Goal: Transaction & Acquisition: Obtain resource

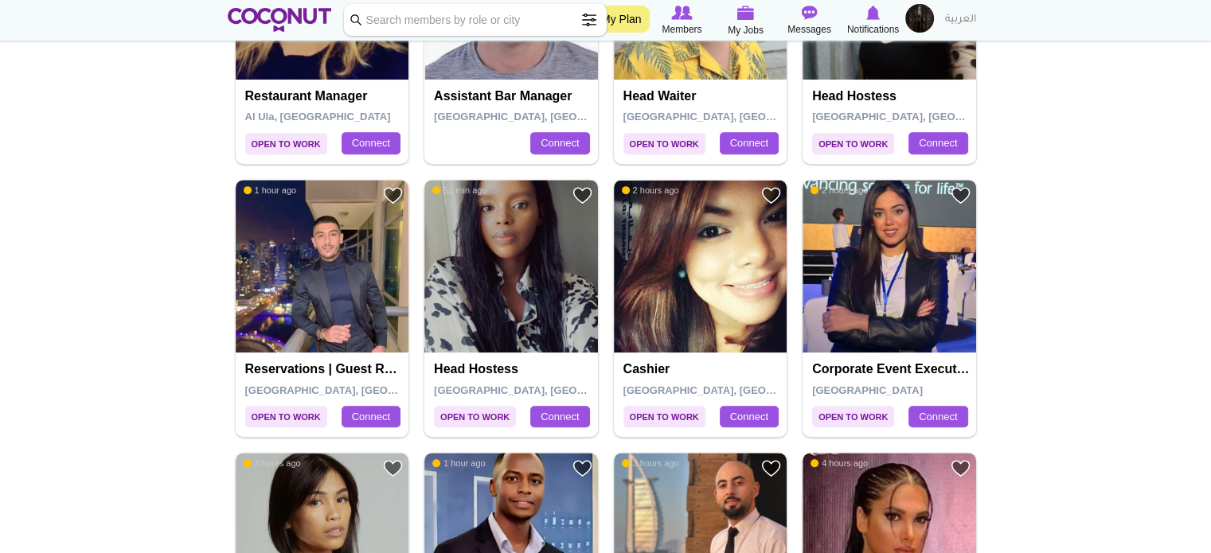
scroll to position [740, 0]
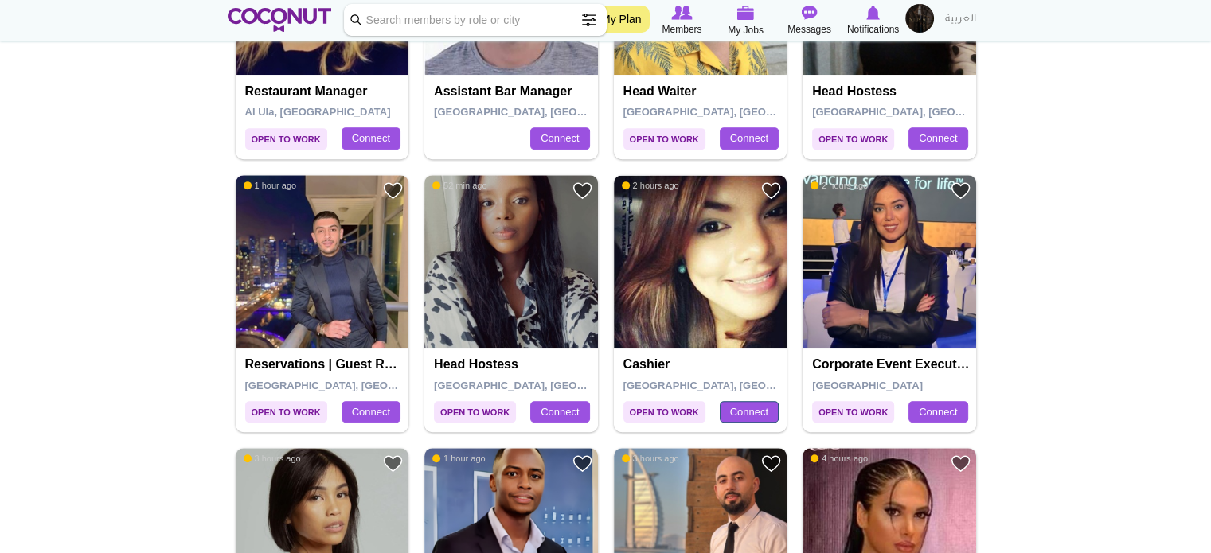
click at [745, 410] on link "Connect" at bounding box center [749, 412] width 59 height 22
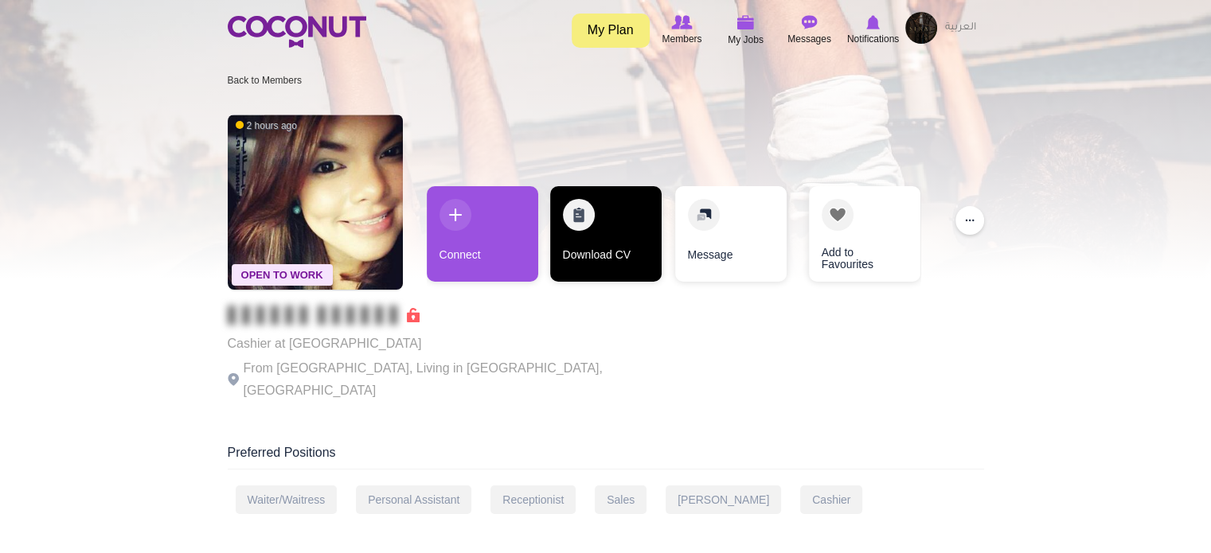
click at [601, 264] on link "Download CV" at bounding box center [605, 234] width 111 height 96
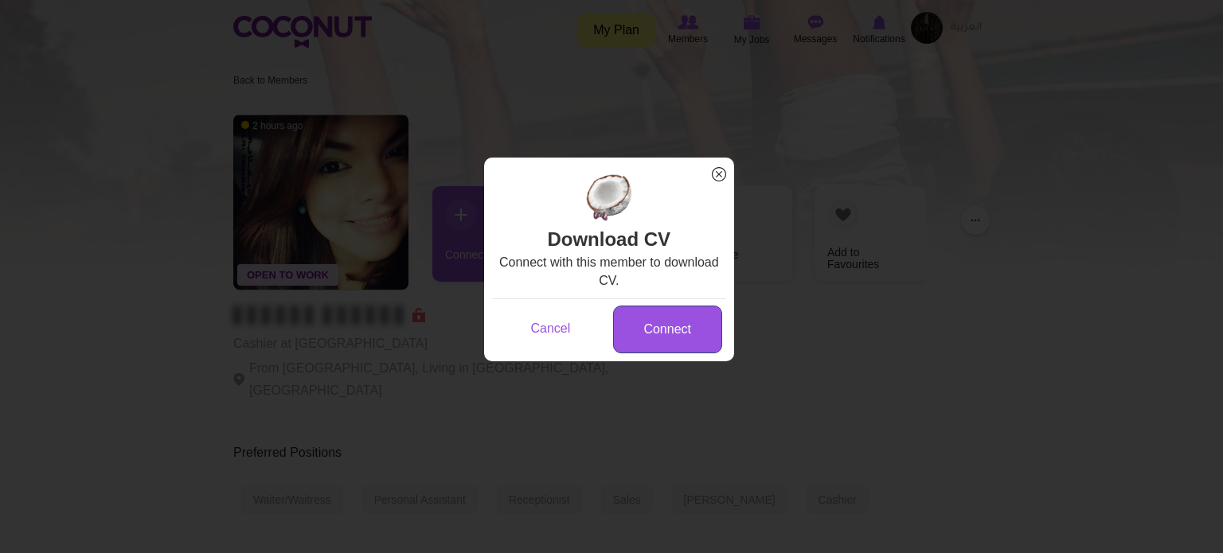
click at [637, 327] on link "Connect" at bounding box center [667, 330] width 109 height 49
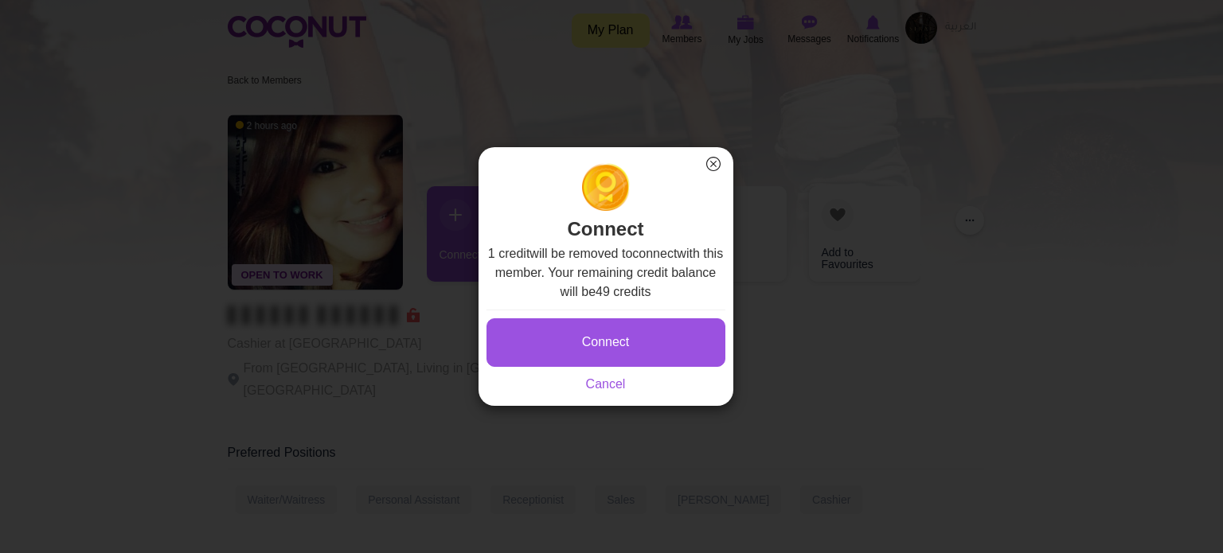
click at [712, 164] on button "×" at bounding box center [713, 164] width 21 height 21
